Goal: Task Accomplishment & Management: Use online tool/utility

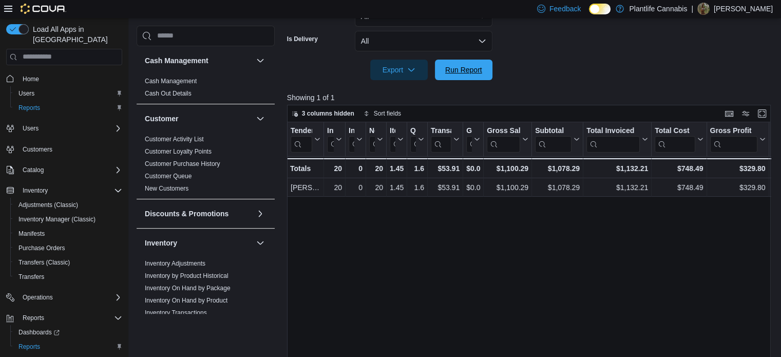
scroll to position [16, 0]
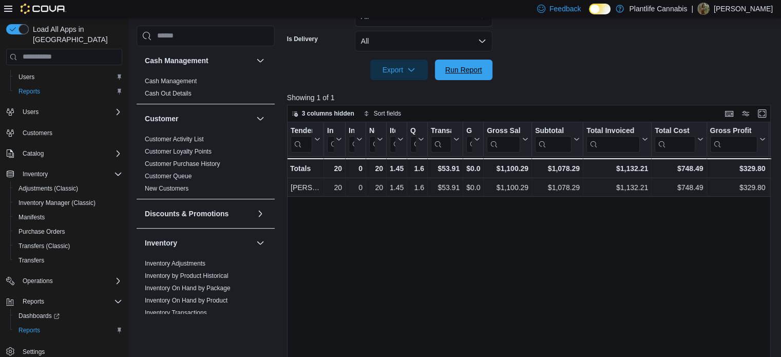
click at [479, 68] on span "Run Report" at bounding box center [463, 70] width 37 height 10
click at [473, 55] on div at bounding box center [531, 55] width 489 height 8
click at [444, 70] on span "Run Report" at bounding box center [463, 69] width 45 height 21
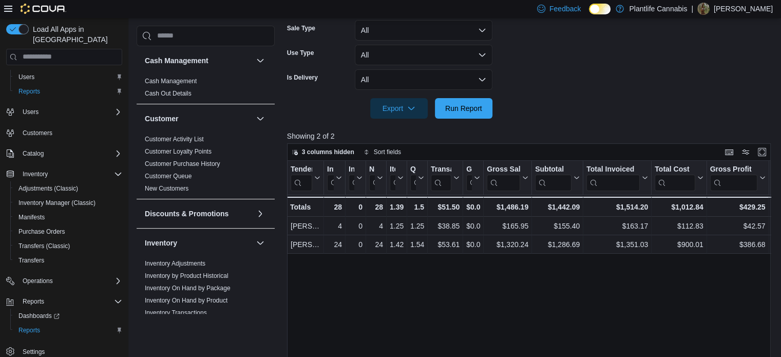
scroll to position [216, 0]
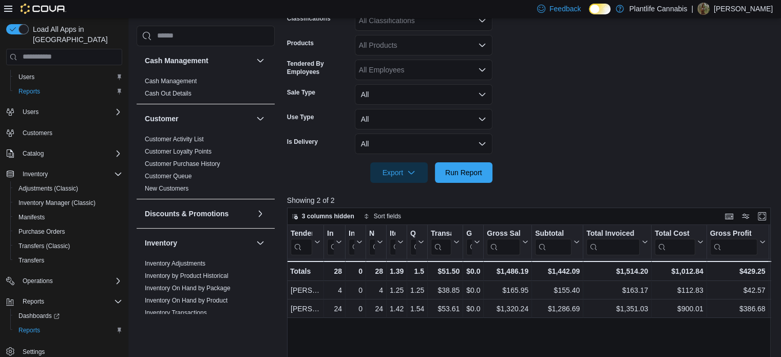
click at [398, 41] on div "All Products" at bounding box center [424, 45] width 138 height 21
type input "*"
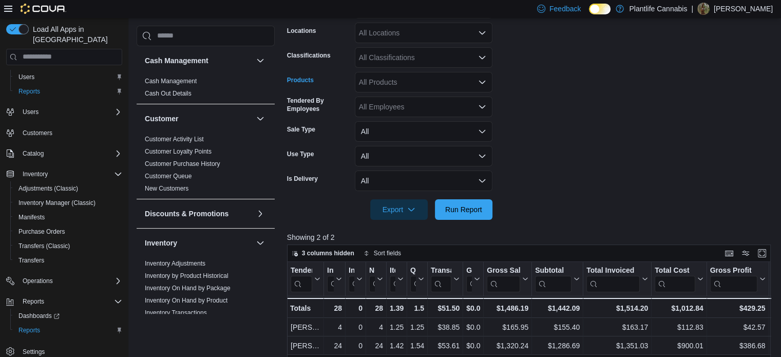
scroll to position [114, 0]
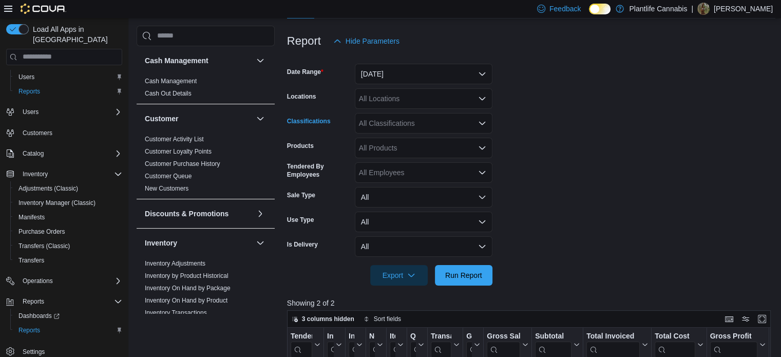
click at [394, 125] on div "All Classifications" at bounding box center [424, 123] width 138 height 21
type input "**"
click at [394, 138] on span "Accessory Group" at bounding box center [404, 141] width 55 height 10
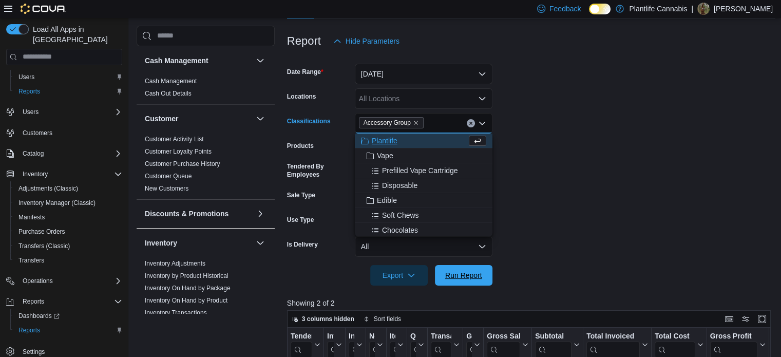
click at [465, 285] on span "Run Report" at bounding box center [463, 275] width 45 height 21
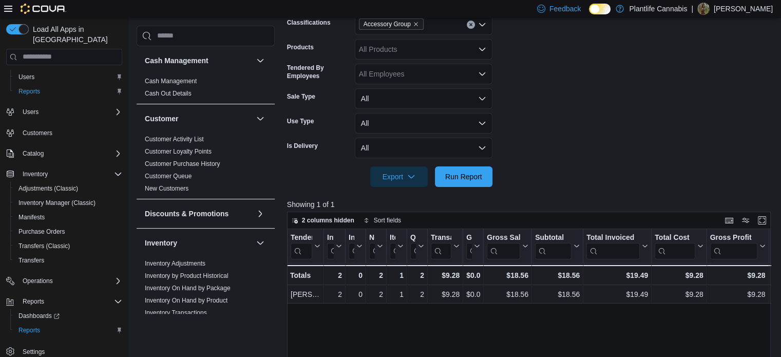
scroll to position [360, 0]
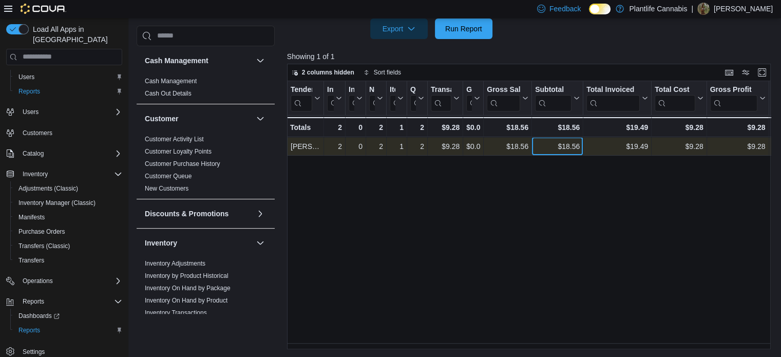
click at [573, 146] on div "$18.56" at bounding box center [557, 146] width 45 height 12
copy div "18.56"
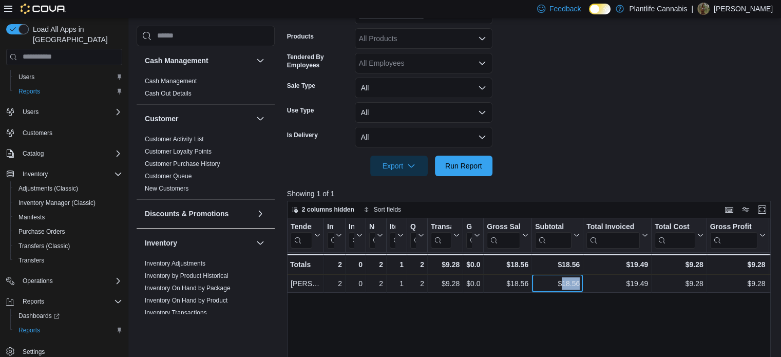
scroll to position [103, 0]
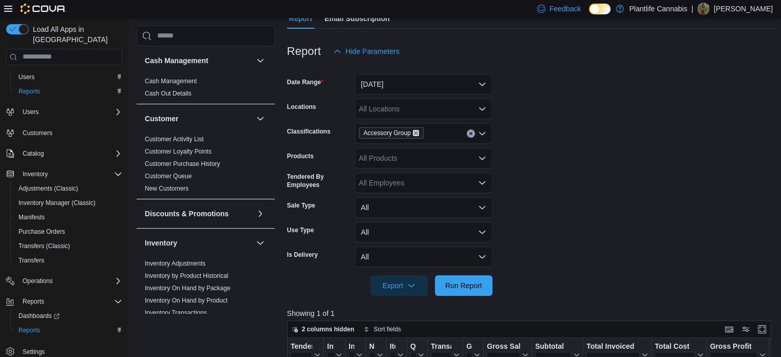
click at [415, 131] on icon "Remove Accessory Group from selection in this group" at bounding box center [416, 133] width 6 height 6
drag, startPoint x: 469, startPoint y: 289, endPoint x: 475, endPoint y: 281, distance: 9.3
click at [469, 289] on span "Run Report" at bounding box center [463, 285] width 37 height 10
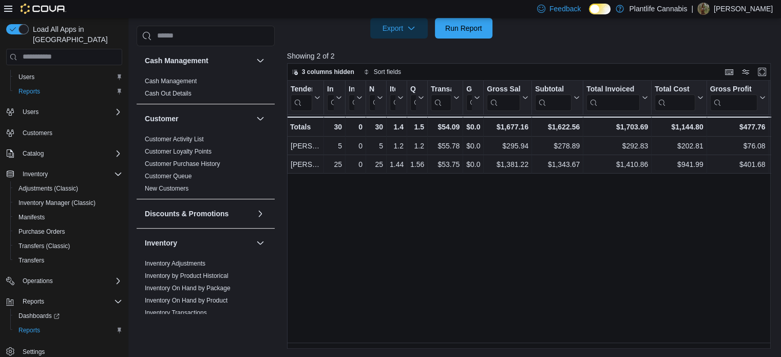
scroll to position [360, 0]
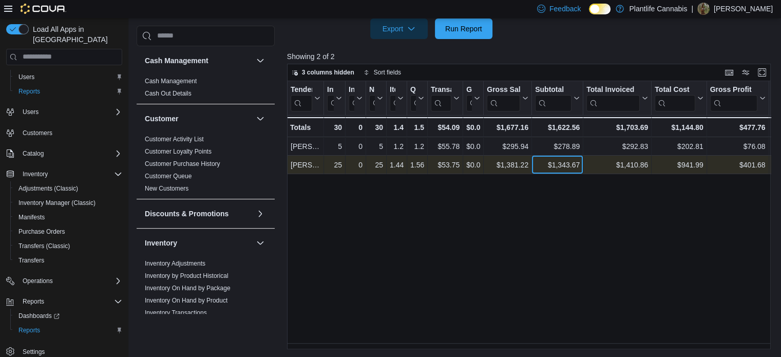
click at [574, 163] on div "$1,343.67" at bounding box center [557, 165] width 45 height 12
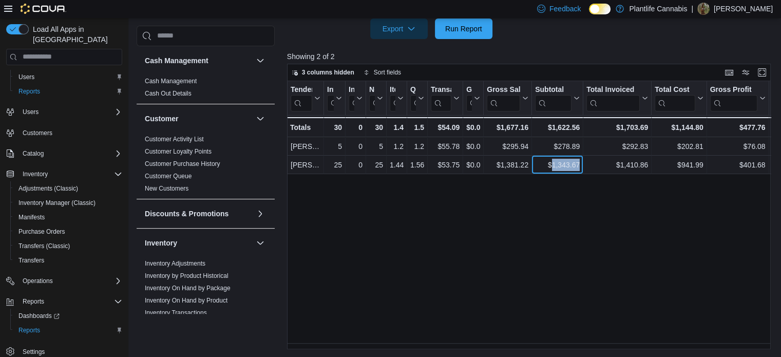
copy div "1,343.67"
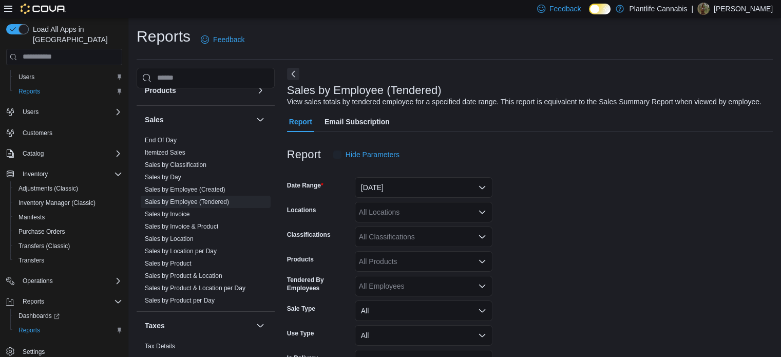
scroll to position [24, 0]
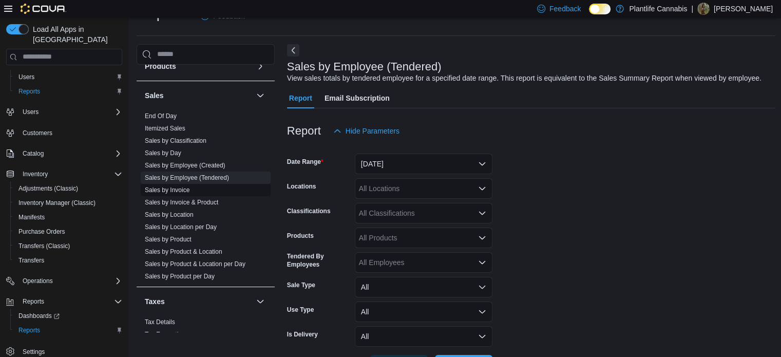
click at [182, 190] on link "Sales by Invoice" at bounding box center [167, 189] width 45 height 7
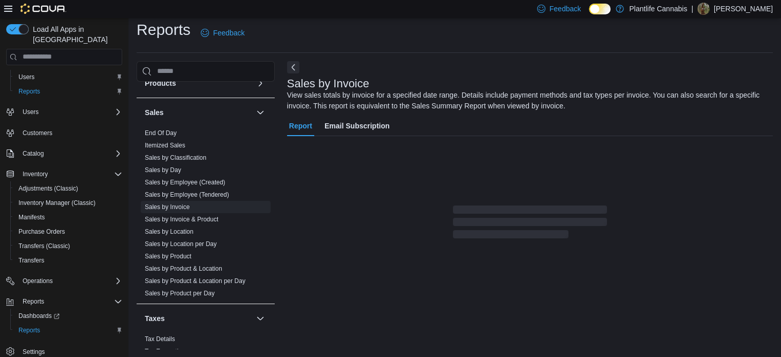
scroll to position [34, 0]
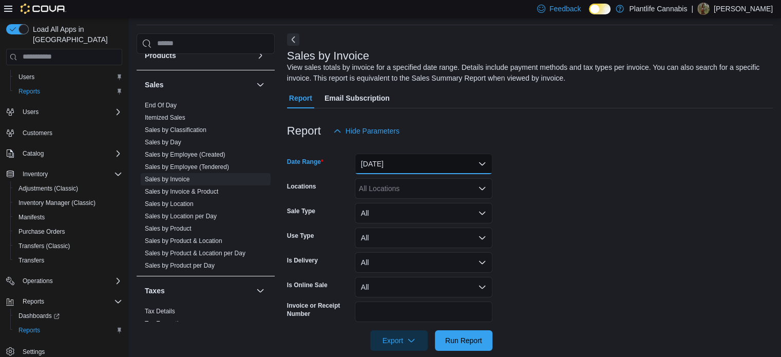
click at [452, 164] on button "[DATE]" at bounding box center [424, 164] width 138 height 21
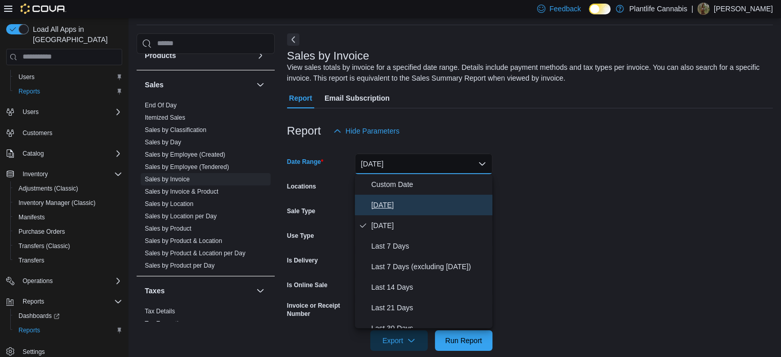
drag, startPoint x: 386, startPoint y: 202, endPoint x: 399, endPoint y: 225, distance: 26.7
click at [386, 203] on span "[DATE]" at bounding box center [429, 205] width 117 height 12
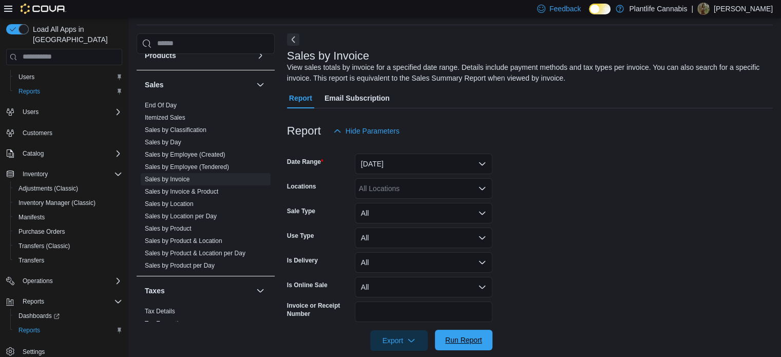
drag, startPoint x: 458, startPoint y: 337, endPoint x: 449, endPoint y: 280, distance: 57.2
click at [458, 337] on span "Run Report" at bounding box center [463, 340] width 37 height 10
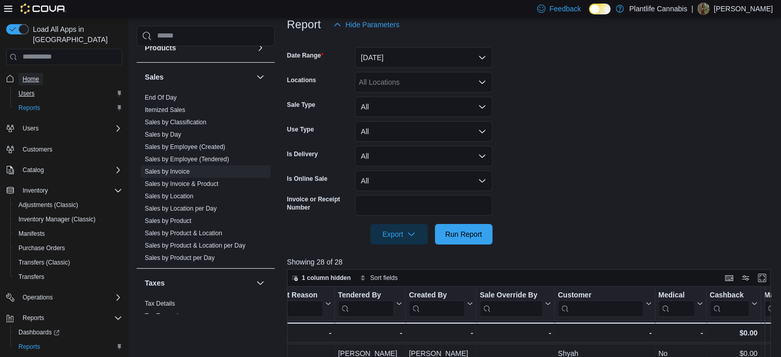
click at [32, 75] on span "Home" at bounding box center [31, 79] width 16 height 8
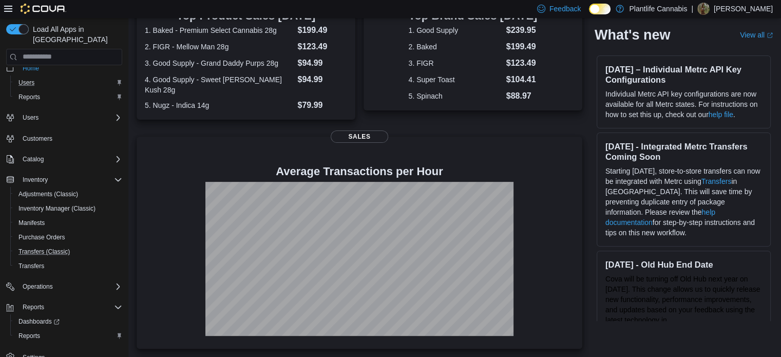
scroll to position [16, 0]
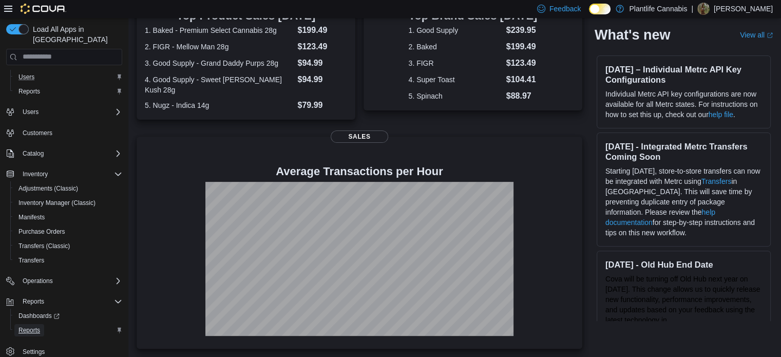
click at [31, 326] on span "Reports" at bounding box center [29, 330] width 22 height 8
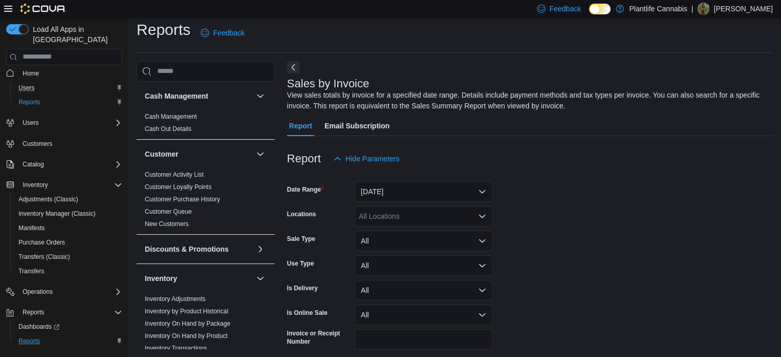
scroll to position [34, 0]
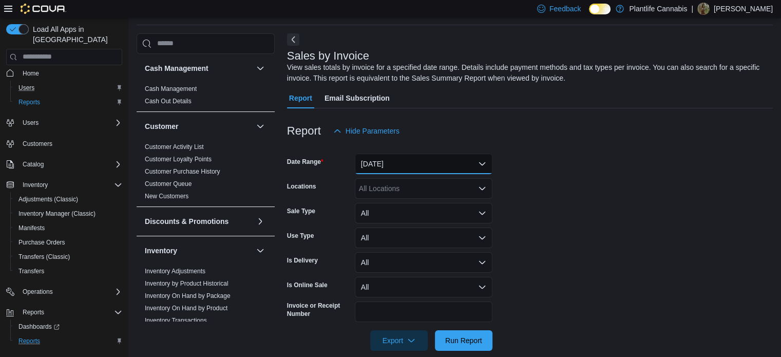
drag, startPoint x: 393, startPoint y: 164, endPoint x: 400, endPoint y: 170, distance: 9.1
click at [393, 164] on button "[DATE]" at bounding box center [424, 164] width 138 height 21
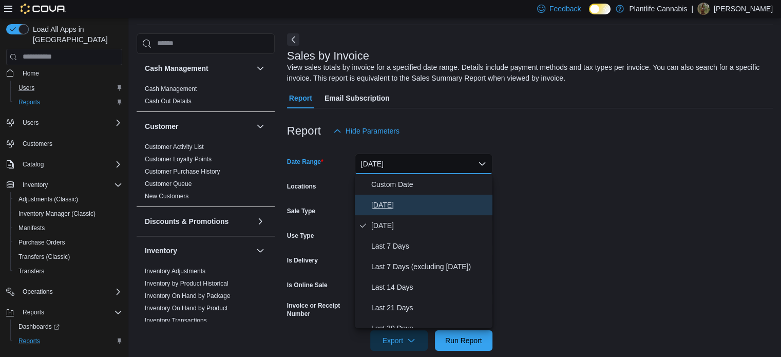
click at [411, 203] on span "[DATE]" at bounding box center [429, 205] width 117 height 12
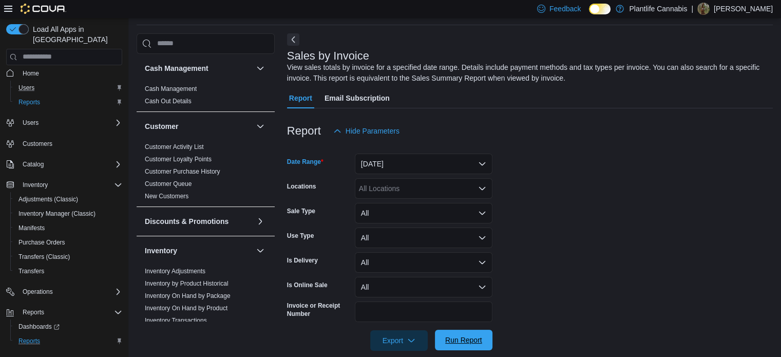
drag, startPoint x: 459, startPoint y: 348, endPoint x: 494, endPoint y: 194, distance: 158.6
click at [459, 348] on span "Run Report" at bounding box center [463, 340] width 45 height 21
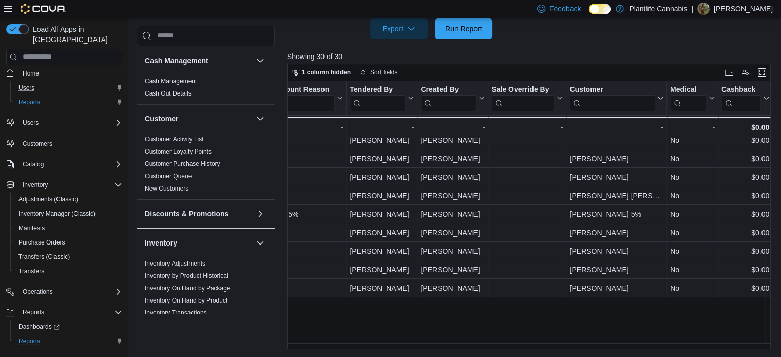
scroll to position [0, 1196]
